Goal: Task Accomplishment & Management: Complete application form

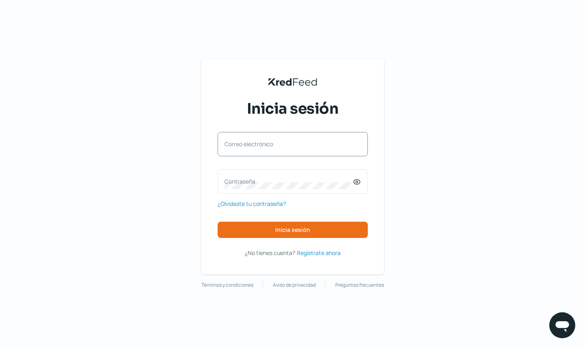
click at [331, 138] on div "Correo electrónico" at bounding box center [293, 144] width 150 height 24
drag, startPoint x: 275, startPoint y: 140, endPoint x: 284, endPoint y: 137, distance: 9.0
click at [275, 140] on div "Correo electrónico" at bounding box center [293, 144] width 150 height 24
type input "[EMAIL_ADDRESS][DOMAIN_NAME]"
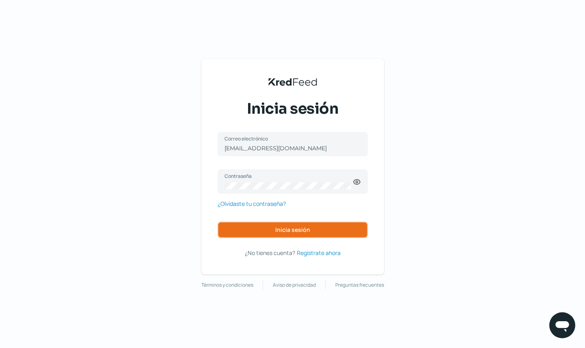
click at [303, 232] on span "Inicia sesión" at bounding box center [292, 230] width 35 height 6
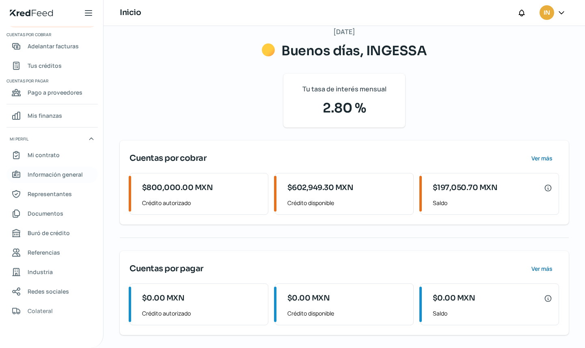
scroll to position [15, 0]
click at [59, 173] on span "Información general" at bounding box center [55, 174] width 55 height 10
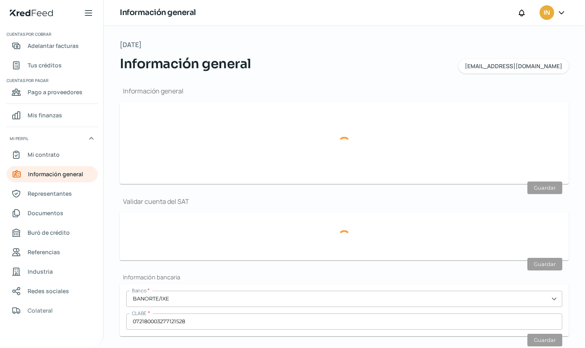
type input "[EMAIL_ADDRESS][DOMAIN_NAME]"
type input "Personas morales del régimen general"
type input "INGESSA"
type input "55 - 2728 - 1262"
type input "55 - 3868 - 0724"
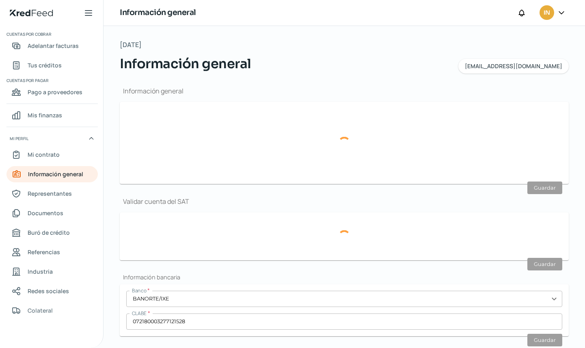
type input "111"
type input "IEC170712SV1"
type input "[PERSON_NAME] del Río"
type input "21"
type input "Altos"
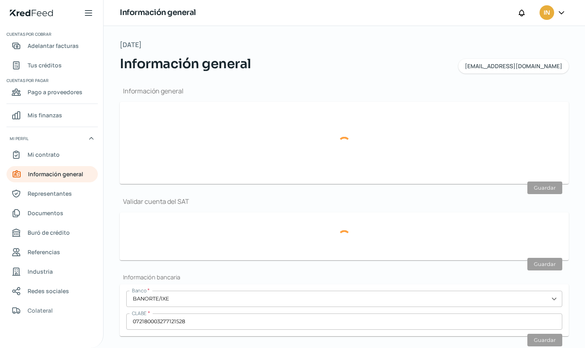
type input "53110"
type input "[GEOGRAPHIC_DATA][PERSON_NAME]"
type input "Naucalpan de Juárez"
type input "[GEOGRAPHIC_DATA]"
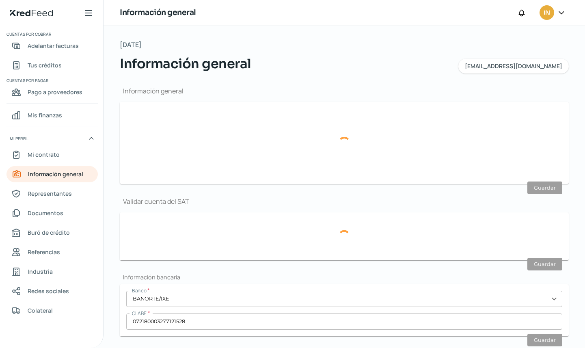
type input "COMP DOM SEPT.pdf"
type input "7"
type input "4"
type input "Propia"
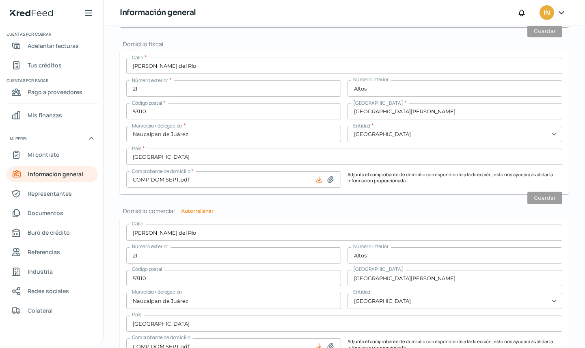
scroll to position [324, 0]
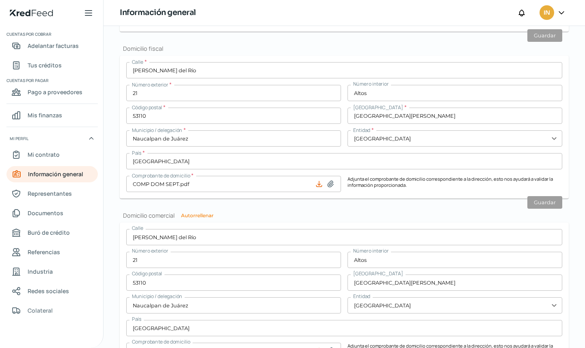
click at [317, 185] on icon at bounding box center [319, 184] width 8 height 8
click at [327, 185] on icon at bounding box center [331, 184] width 8 height 8
type input "C:\fakepath\COMP DOM SEPTIEMBRE.pdf"
type input "COMP DOM SEPTIEMBRE.pdf"
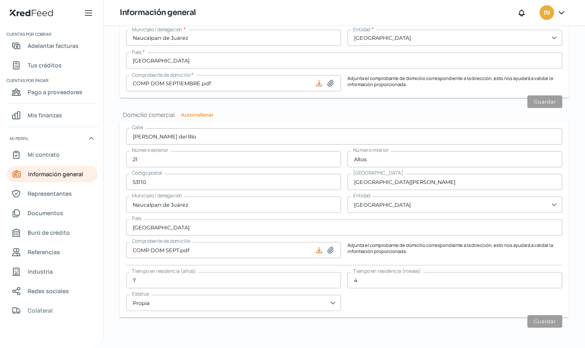
scroll to position [428, 0]
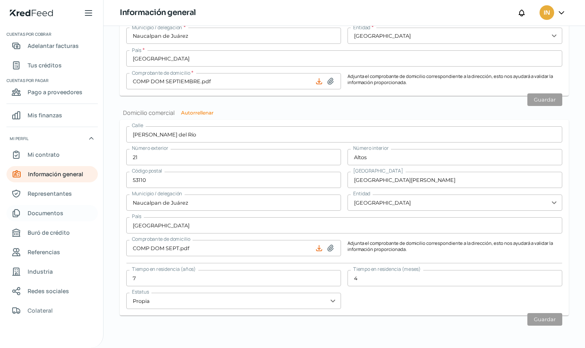
click at [52, 211] on span "Documentos" at bounding box center [46, 213] width 36 height 10
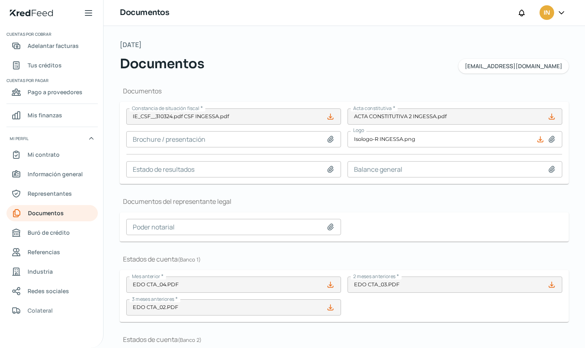
type input "IE_CSF__310324.pdf CSF INGESSA.pdf"
type input "Isologo-R INGESSA.png"
type input "EDO CTA_04.PDF"
type input "EDO CTA_03.PDF"
type input "EDO CTA_02.PDF"
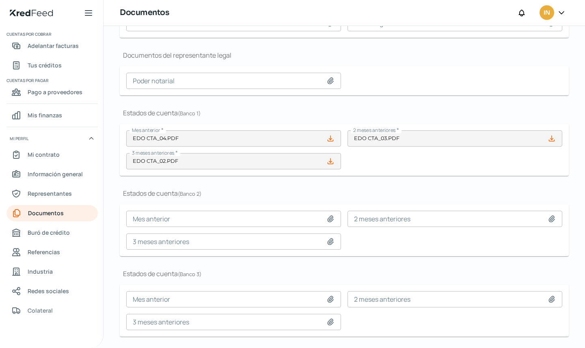
scroll to position [147, 0]
click at [329, 139] on icon at bounding box center [331, 138] width 8 height 8
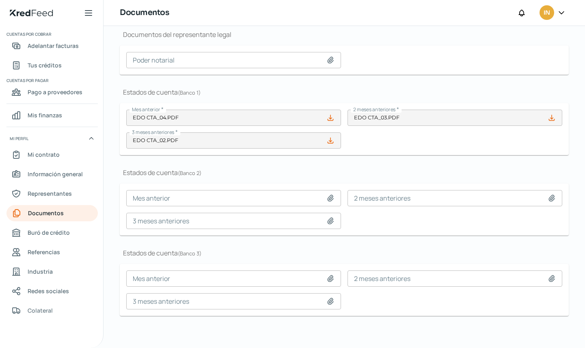
scroll to position [167, 0]
click at [330, 198] on icon at bounding box center [331, 198] width 6 height 6
type input "C:\fakepath\EDO CTA_09.PDF"
type input "EDO CTA_09.PDF"
click at [390, 201] on input at bounding box center [455, 198] width 215 height 16
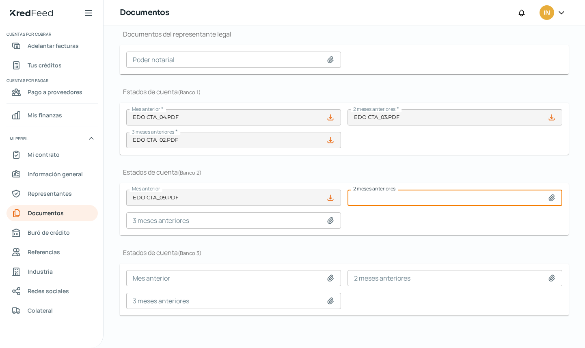
type input "C:\fakepath\EDO CTA_08.PDF"
type input "EDO CTA_08.PDF"
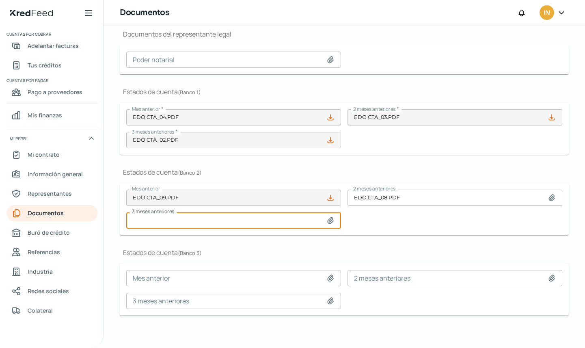
click at [284, 220] on input at bounding box center [233, 220] width 215 height 16
type input "C:\fakepath\EDO CTA_07.PDF"
type input "EDO CTA_07.PDF"
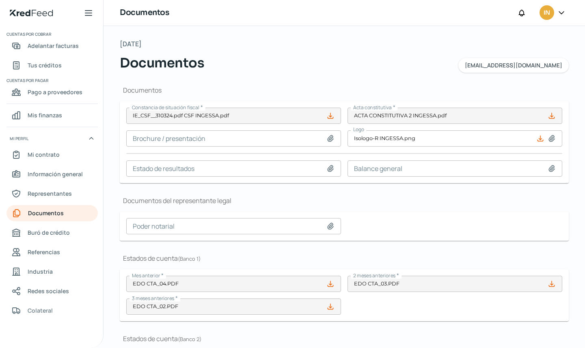
scroll to position [0, 0]
click at [52, 150] on span "Mi contrato" at bounding box center [44, 154] width 32 height 10
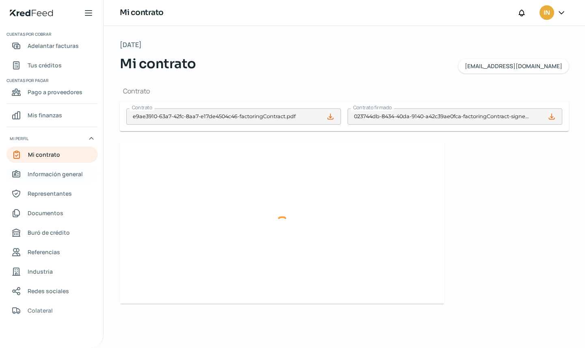
click at [57, 172] on span "Información general" at bounding box center [55, 174] width 55 height 10
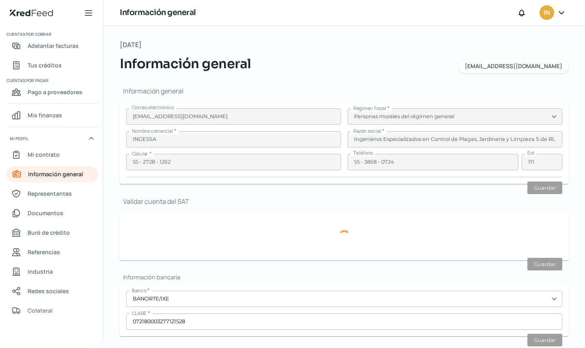
type input "IEC170712SV1"
type input "[PERSON_NAME] del Río"
type input "21"
type input "Altos"
type input "53110"
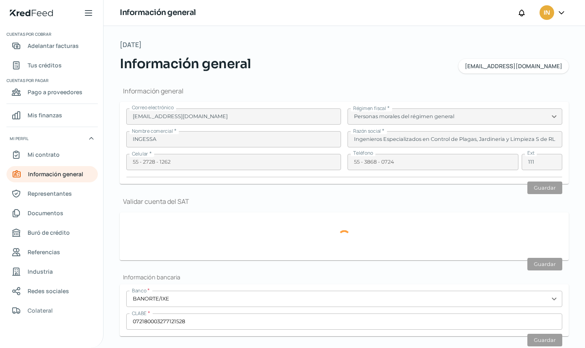
type input "[GEOGRAPHIC_DATA][PERSON_NAME]"
type input "Naucalpan de Juárez"
type input "[GEOGRAPHIC_DATA]"
type input "COMP DOM SEPT.pdf"
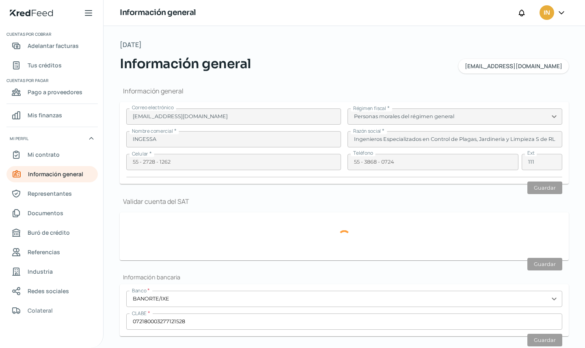
type input "7"
type input "4"
type input "Propia"
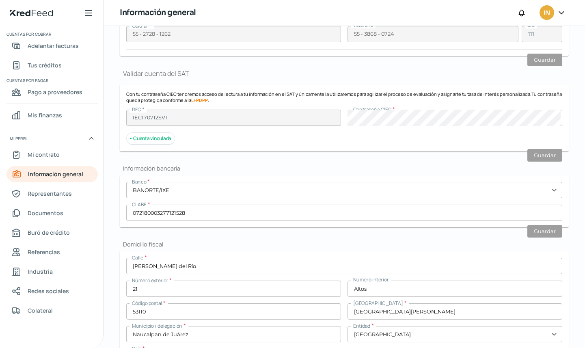
scroll to position [131, 0]
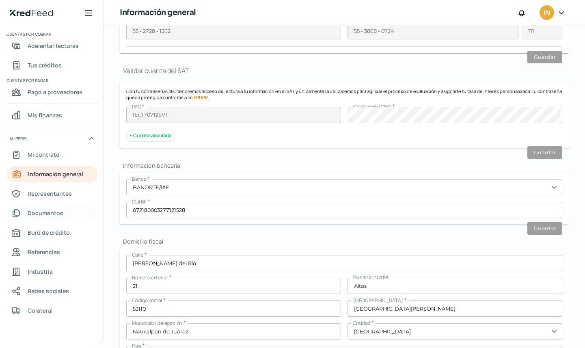
click at [50, 208] on span "Documentos" at bounding box center [46, 213] width 36 height 10
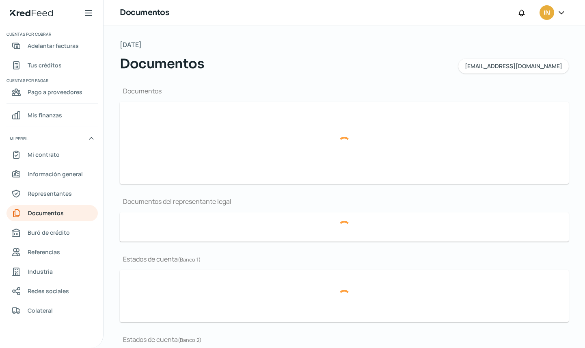
type input "IE_CSF__310324.pdf CSF INGESSA.pdf"
type input "Isologo-R INGESSA.png"
type input "EDO CTA_04.PDF"
type input "EDO CTA_03.PDF"
type input "EDO CTA_02.PDF"
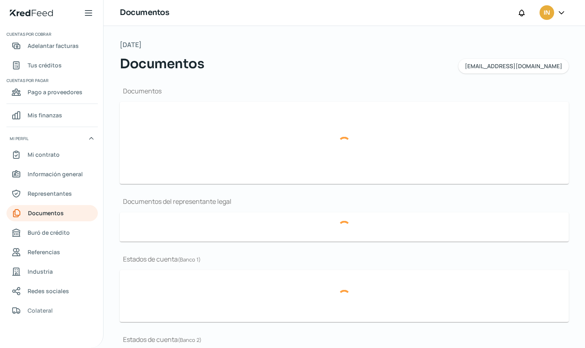
type input "EDO CTA_09.PDF"
type input "EDO CTA_08.PDF"
type input "EDO CTA_07.PDF"
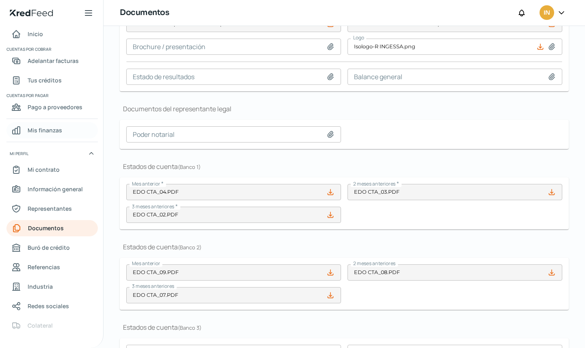
click at [47, 134] on span "Mis finanzas" at bounding box center [45, 130] width 35 height 10
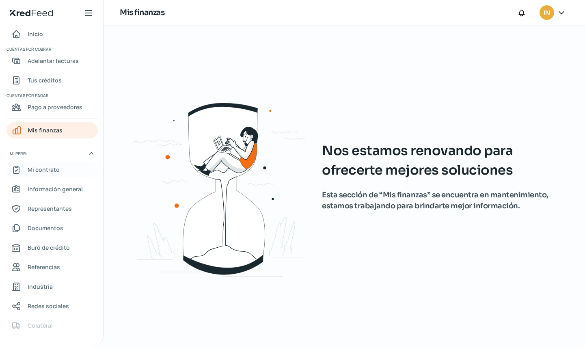
click at [43, 169] on span "Mi contrato" at bounding box center [44, 170] width 32 height 10
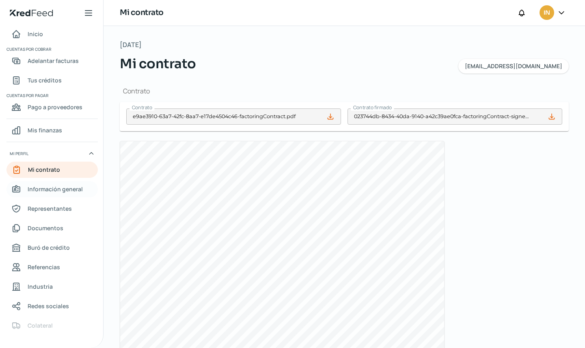
click at [30, 183] on link "Información general" at bounding box center [51, 189] width 91 height 16
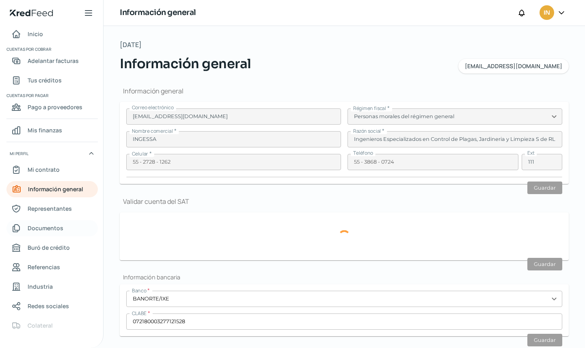
type input "IEC170712SV1"
type input "[PERSON_NAME] del Río"
type input "21"
type input "Altos"
type input "53110"
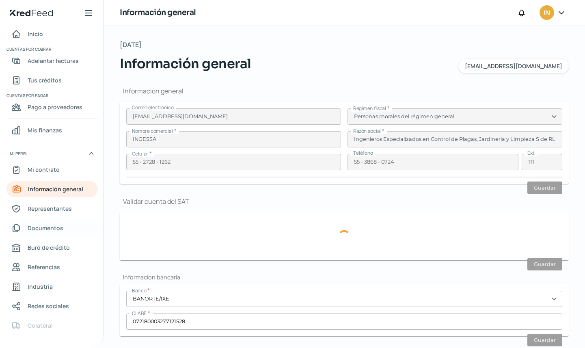
type input "[GEOGRAPHIC_DATA][PERSON_NAME]"
type input "Naucalpan de Juárez"
type input "[GEOGRAPHIC_DATA]"
type input "COMP DOM SEPT.pdf"
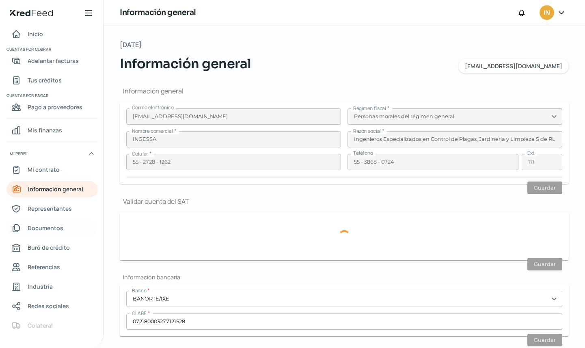
type input "7"
type input "4"
type input "Propia"
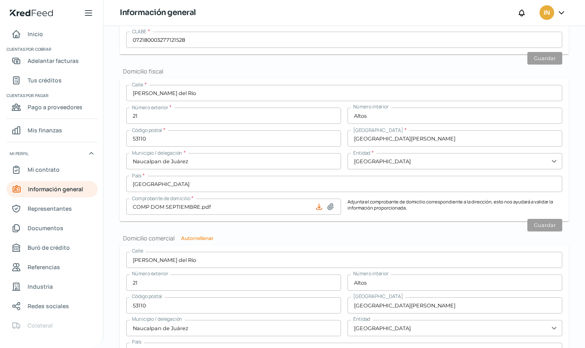
scroll to position [309, 0]
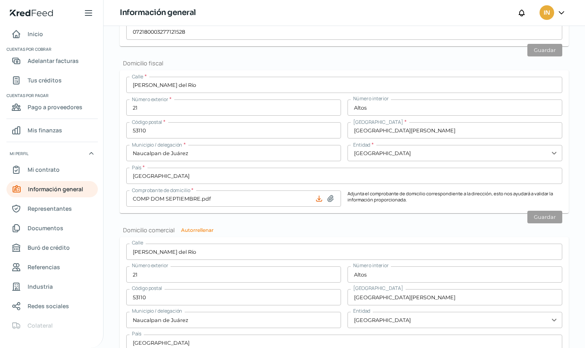
click at [333, 200] on icon at bounding box center [331, 199] width 8 height 8
type input "C:\fakepath\COMP DOM OCT.pdf"
type input "COMP DOM OCT.pdf"
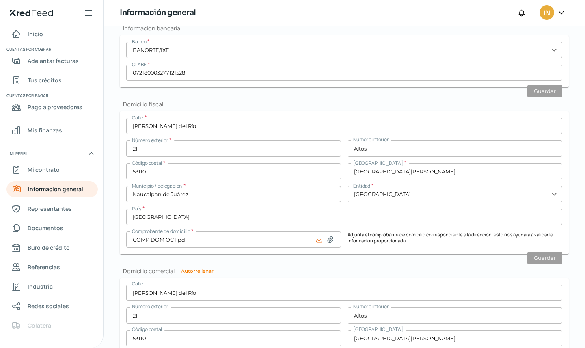
scroll to position [267, 0]
click at [50, 226] on span "Documentos" at bounding box center [46, 228] width 36 height 10
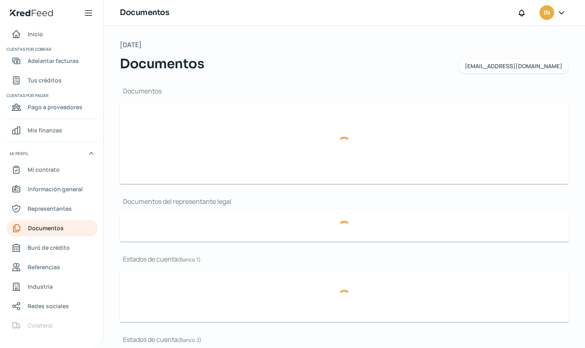
type input "IE_CSF__310324.pdf CSF INGESSA.pdf"
type input "Isologo-R INGESSA.png"
type input "EDO CTA_04.PDF"
type input "EDO CTA_03.PDF"
type input "EDO CTA_02.PDF"
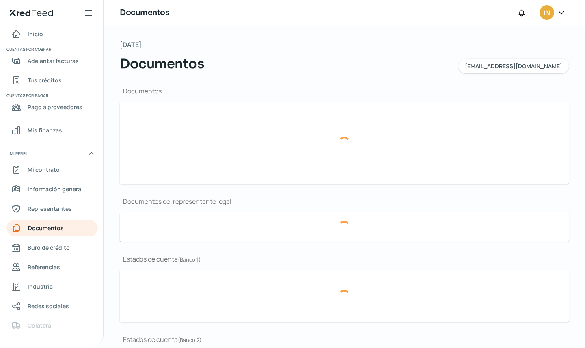
type input "EDO CTA_09.PDF"
type input "EDO CTA_08.PDF"
type input "EDO CTA_07.PDF"
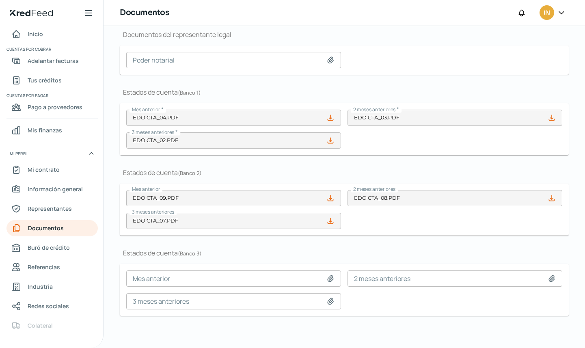
scroll to position [167, 0]
click at [39, 36] on span "Inicio" at bounding box center [35, 34] width 15 height 10
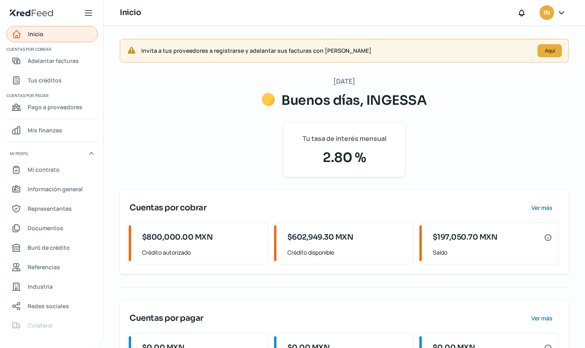
click at [28, 32] on span "Inicio" at bounding box center [35, 34] width 15 height 10
click at [32, 37] on span "Inicio" at bounding box center [35, 34] width 15 height 10
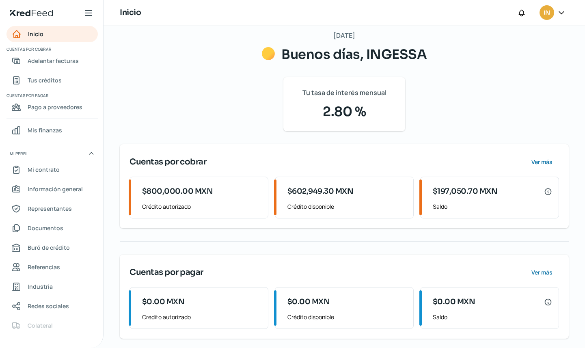
scroll to position [50, 0]
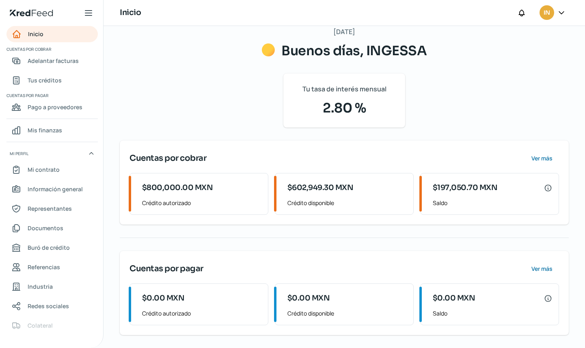
click at [550, 16] on span "IN" at bounding box center [547, 13] width 6 height 10
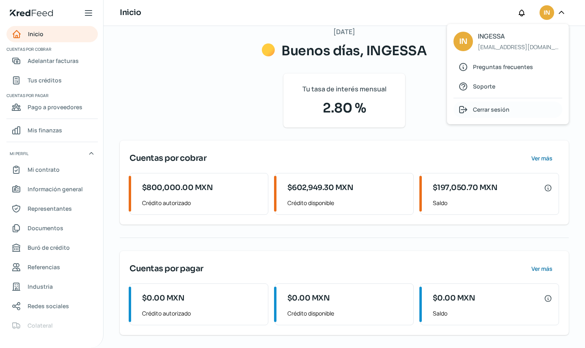
click at [482, 110] on span "Cerrar sesión" at bounding box center [491, 109] width 37 height 10
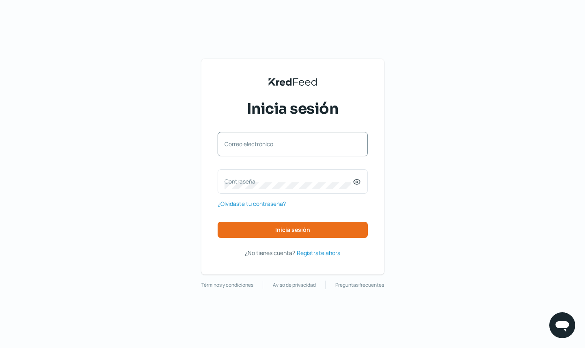
click at [279, 139] on div "Correo electrónico" at bounding box center [293, 144] width 150 height 24
click at [265, 147] on input "Correo electrónico" at bounding box center [293, 148] width 136 height 7
type input "lic.perlaqts@ingessa.com.mx"
click at [262, 177] on label "Contraseña" at bounding box center [289, 181] width 128 height 8
click at [264, 143] on label "Correo electrónico" at bounding box center [289, 144] width 128 height 8
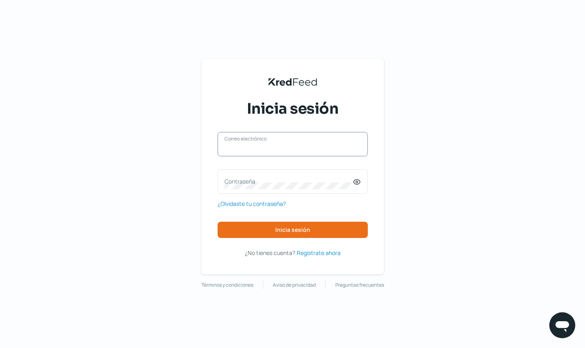
click at [264, 145] on input "Correo electrónico" at bounding box center [293, 148] width 136 height 7
type input "[EMAIL_ADDRESS][DOMAIN_NAME]"
click at [300, 184] on label "Contraseña" at bounding box center [289, 181] width 128 height 8
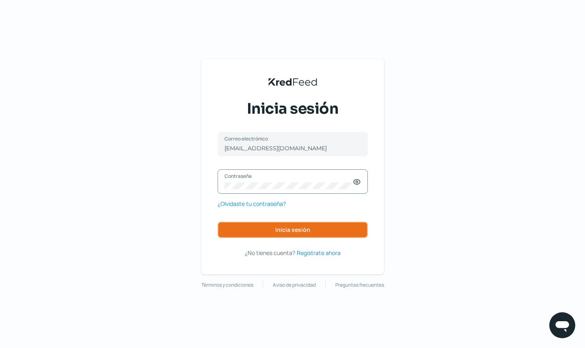
click at [336, 225] on button "Inicia sesión" at bounding box center [293, 230] width 150 height 16
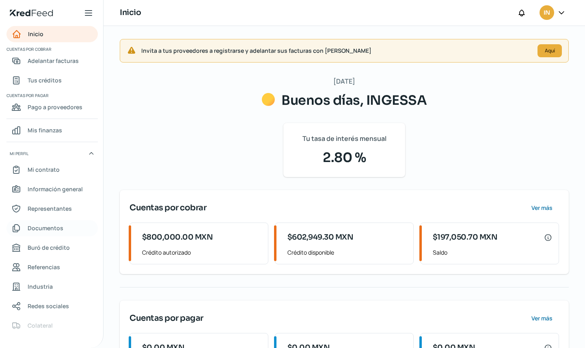
click at [52, 230] on span "Documentos" at bounding box center [46, 228] width 36 height 10
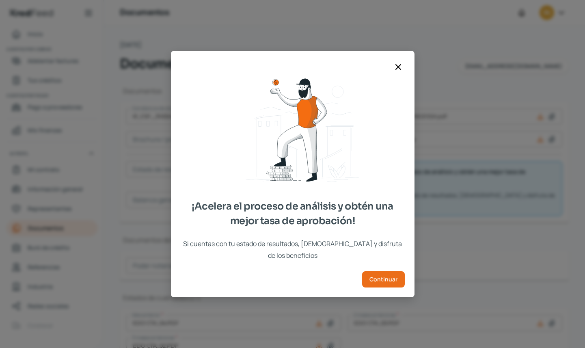
click at [397, 72] on icon at bounding box center [399, 67] width 10 height 10
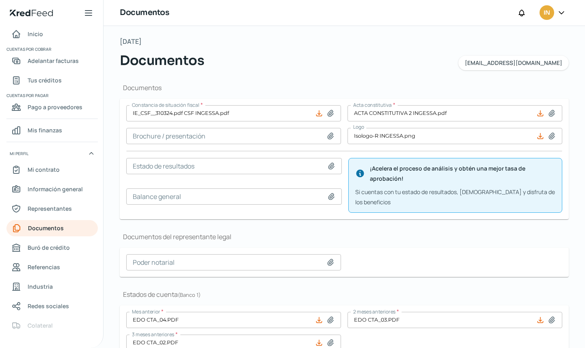
scroll to position [144, 0]
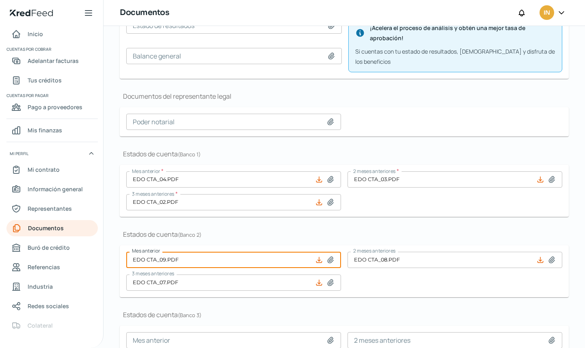
click at [237, 253] on input "EDO CTA_09.PDF" at bounding box center [233, 260] width 215 height 16
click at [328, 176] on icon at bounding box center [331, 179] width 6 height 6
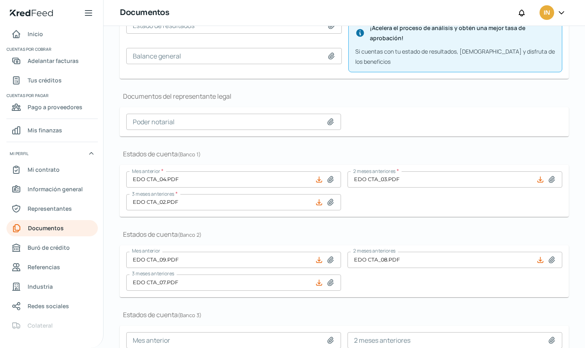
type input "C:\fakepath\EDO CTA_09.PDF"
type input "EDO CTA_09.PDF"
click at [437, 171] on input "EDO CTA_03.PDF" at bounding box center [455, 179] width 215 height 16
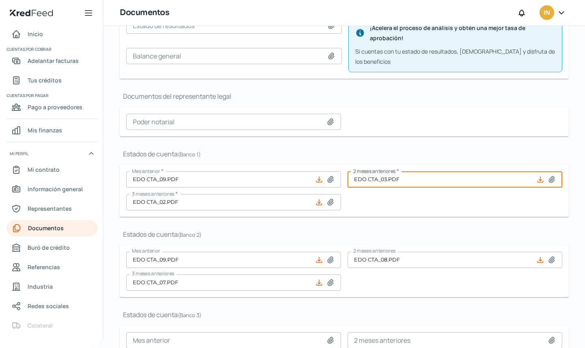
type input "C:\fakepath\EDO CTA_08.PDF"
type input "EDO CTA_08.PDF"
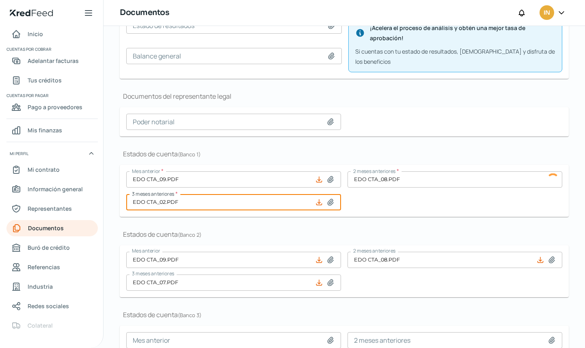
click at [280, 195] on input "EDO CTA_02.PDF" at bounding box center [233, 202] width 215 height 16
type input "C:\fakepath\EDO CTA_07.PDF"
type input "EDO CTA_07.PDF"
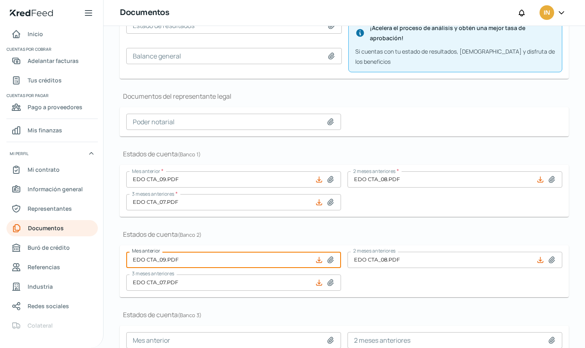
type input "EDO CTA_09.PDF"
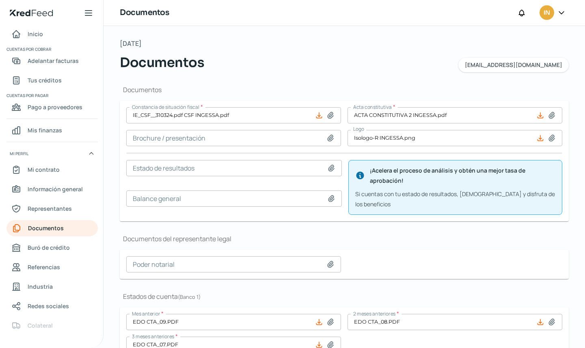
scroll to position [0, 0]
click at [331, 117] on icon at bounding box center [331, 117] width 8 height 8
type input "C:\fakepath\CSF OCTUBRE.pdf"
type input "CSF OCTUBRE.pdf"
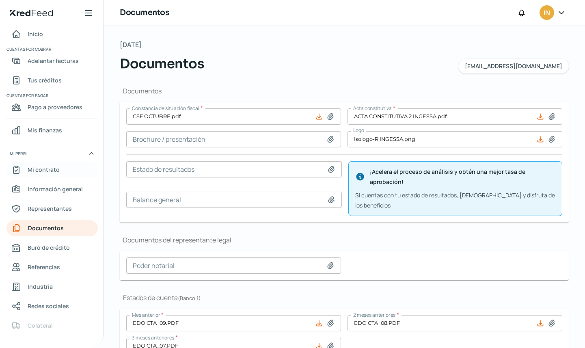
click at [48, 166] on span "Mi contrato" at bounding box center [44, 170] width 32 height 10
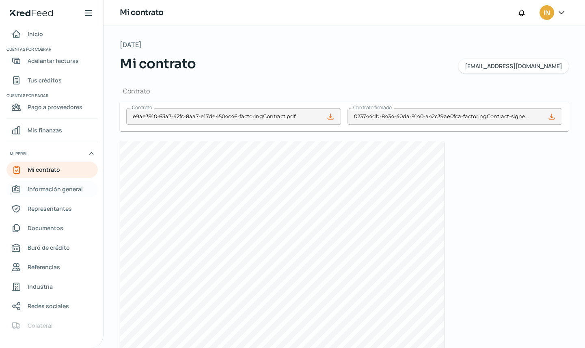
click at [56, 186] on span "Información general" at bounding box center [55, 189] width 55 height 10
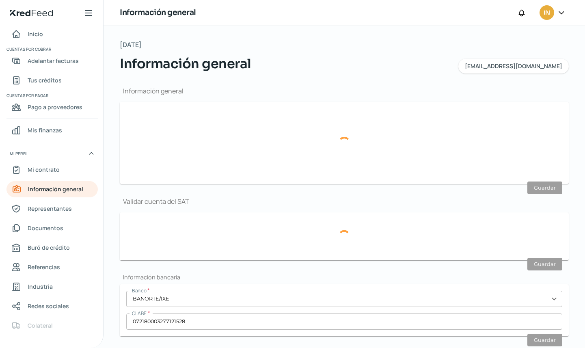
type input "[EMAIL_ADDRESS][DOMAIN_NAME]"
type input "Personas morales del régimen general"
type input "INGESSA"
type input "55 - 2728 - 1262"
type input "55 - 3868 - 0724"
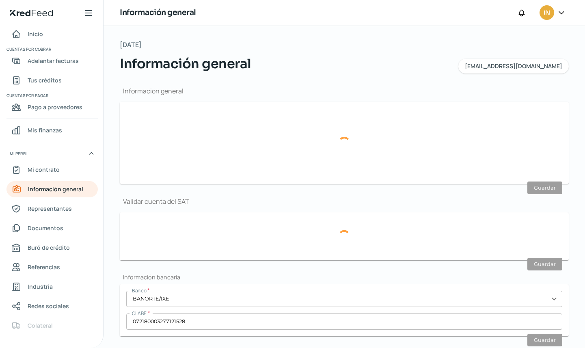
type input "111"
type input "IEC170712SV1"
type input "[PERSON_NAME] del Río"
type input "21"
type input "Altos"
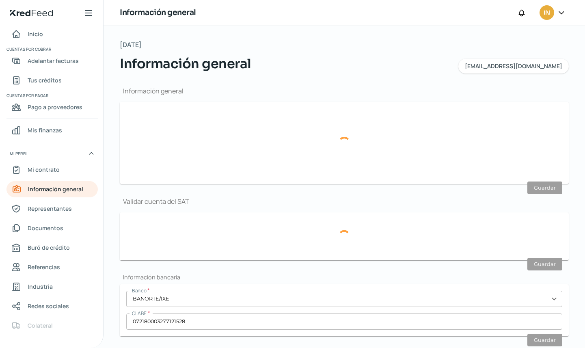
type input "53110"
type input "[GEOGRAPHIC_DATA][PERSON_NAME]"
type input "Naucalpan de Juárez"
type input "[GEOGRAPHIC_DATA]"
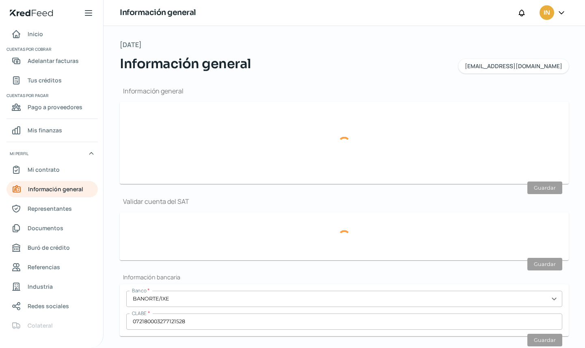
type input "COMP DOM SEPT.pdf"
type input "7"
type input "4"
type input "Propia"
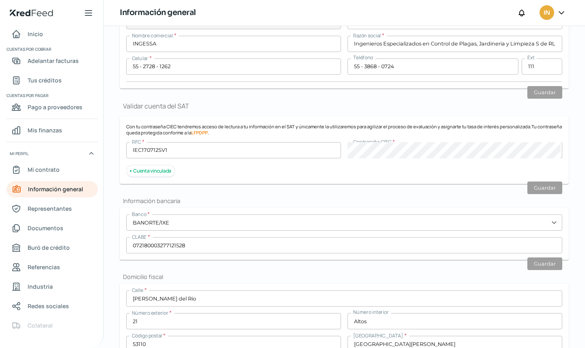
scroll to position [108, 0]
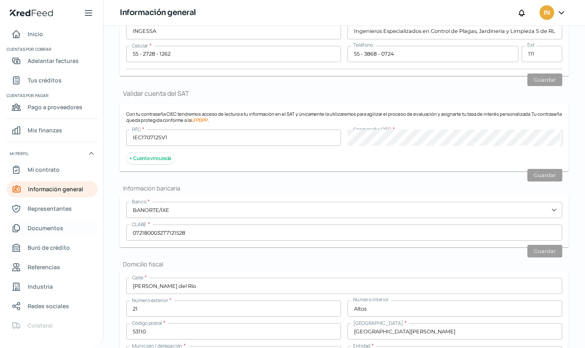
click at [41, 223] on span "Documentos" at bounding box center [46, 228] width 36 height 10
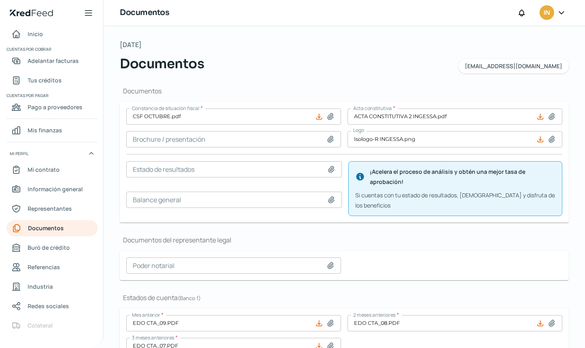
type input "CSF OCTUBRE.pdf"
type input "Isologo-R INGESSA.png"
type input "EDO CTA_09.PDF"
type input "EDO CTA_08.PDF"
type input "EDO CTA_07.PDF"
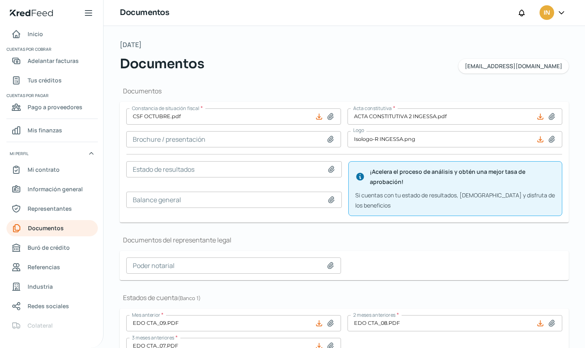
type input "EDO CTA_09.PDF"
type input "EDO CTA_08.PDF"
type input "EDO CTA_07.PDF"
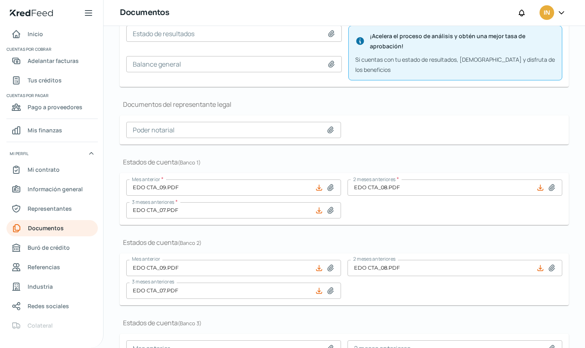
scroll to position [138, 0]
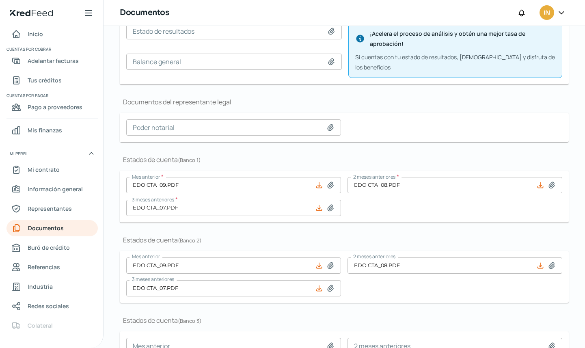
click at [558, 14] on icon at bounding box center [562, 13] width 8 height 8
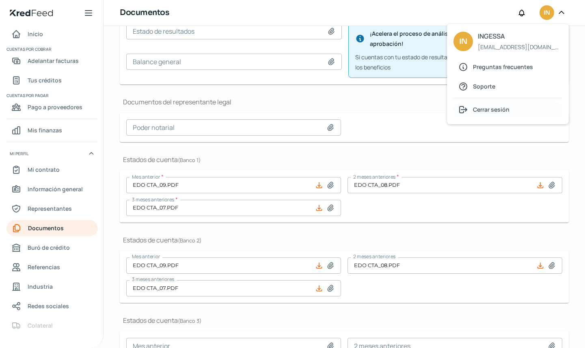
click at [489, 106] on span "Cerrar sesión" at bounding box center [491, 109] width 37 height 10
